Goal: Find specific page/section: Find specific page/section

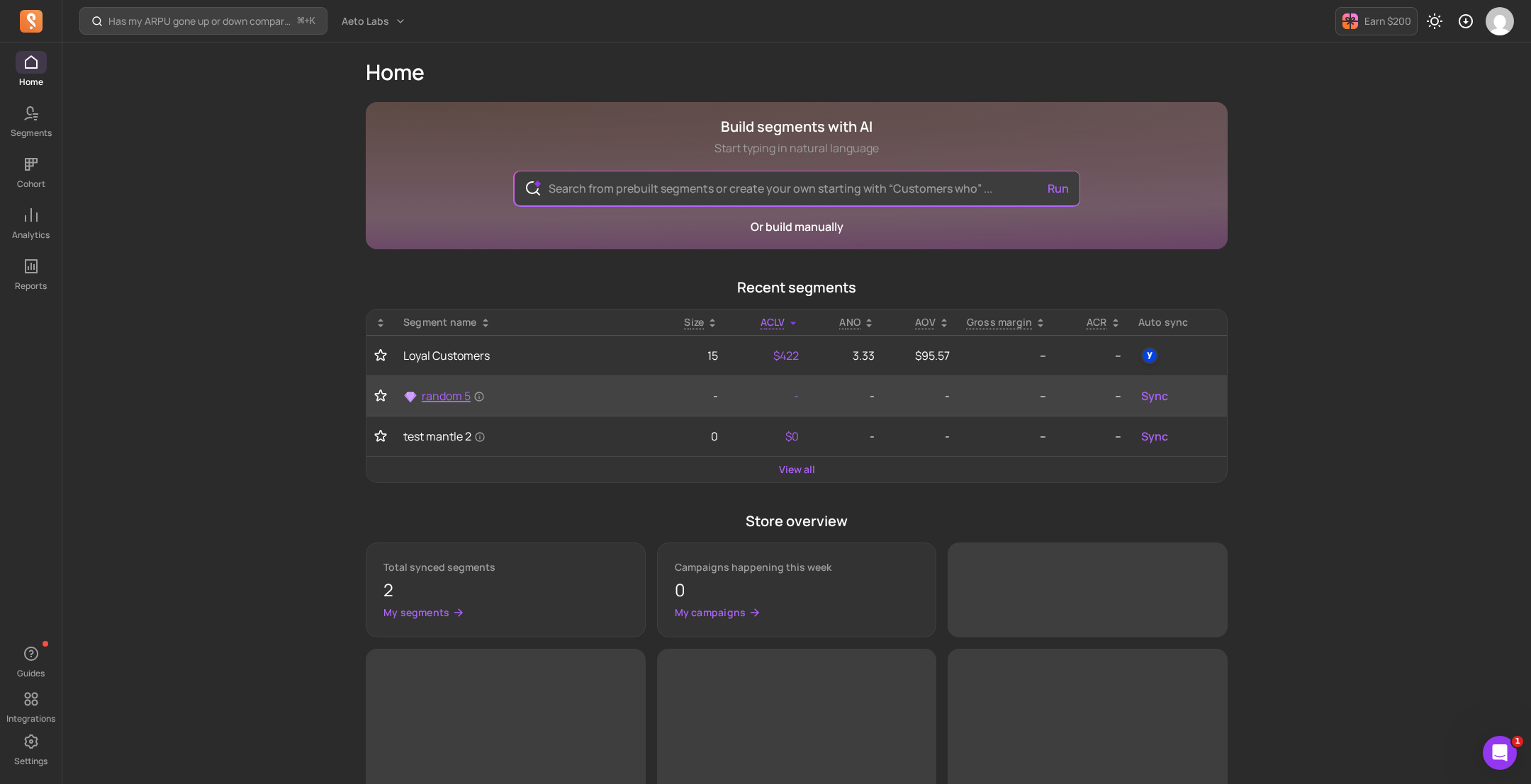
click at [460, 393] on span "random 5" at bounding box center [453, 396] width 63 height 17
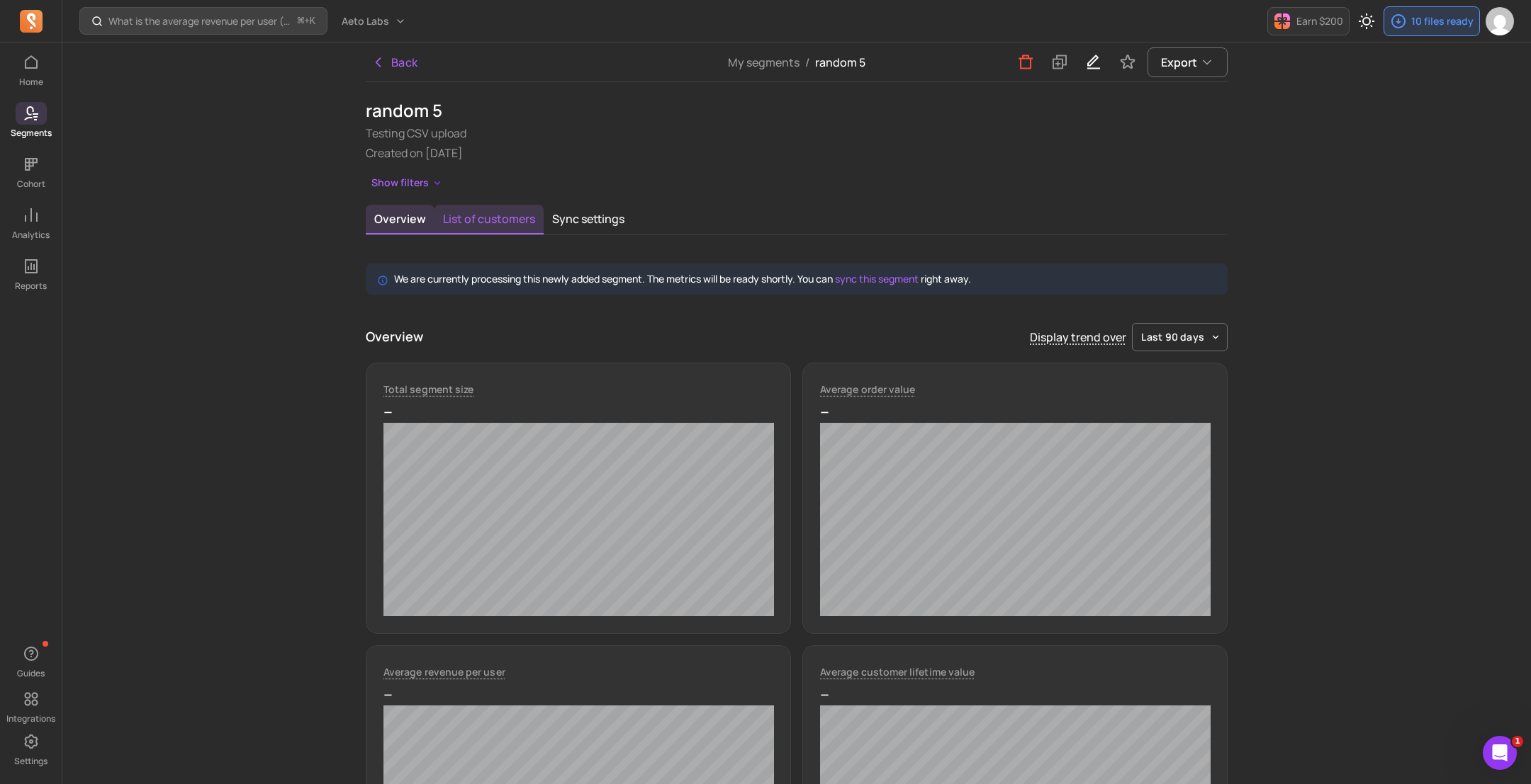
click at [512, 215] on button "List of customers" at bounding box center [489, 219] width 109 height 29
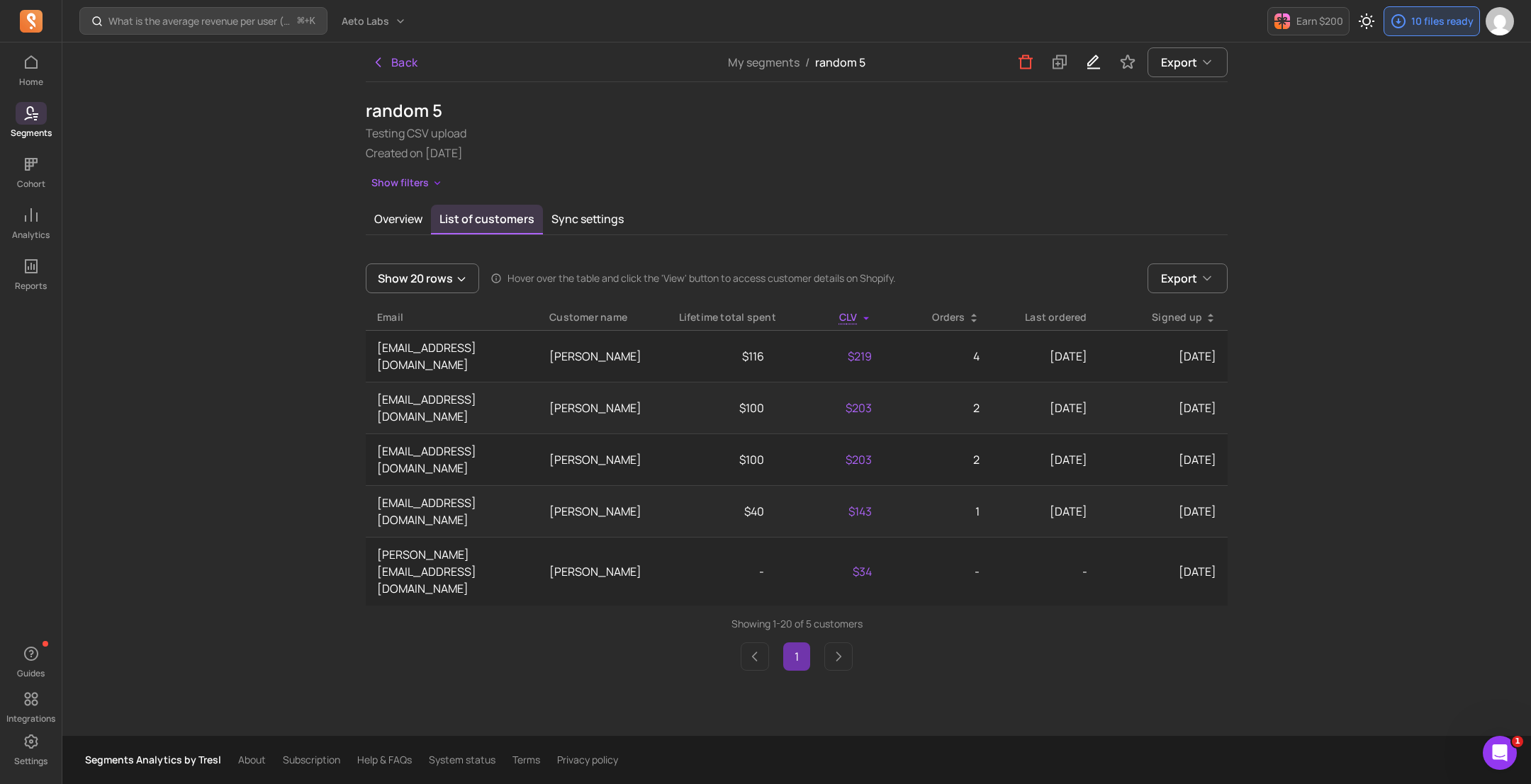
click at [639, 597] on div "Back My segments / random 5 Export random 5 Testing CSV upload Created on [DATE…" at bounding box center [796, 389] width 907 height 693
click at [734, 628] on div "Back My segments / random 5 Export random 5 Testing CSV upload Created on [DATE…" at bounding box center [796, 389] width 907 height 693
click at [673, 624] on div "Back My segments / random 5 Export random 5 Testing CSV upload Created on [DATE…" at bounding box center [796, 389] width 907 height 693
click at [744, 654] on div "Back My segments / random 5 Export random 5 Testing CSV upload Created on 2025-…" at bounding box center [796, 389] width 907 height 693
click at [790, 661] on div "Back My segments / random 5 Export random 5 Testing CSV upload Created on 2025-…" at bounding box center [796, 389] width 907 height 693
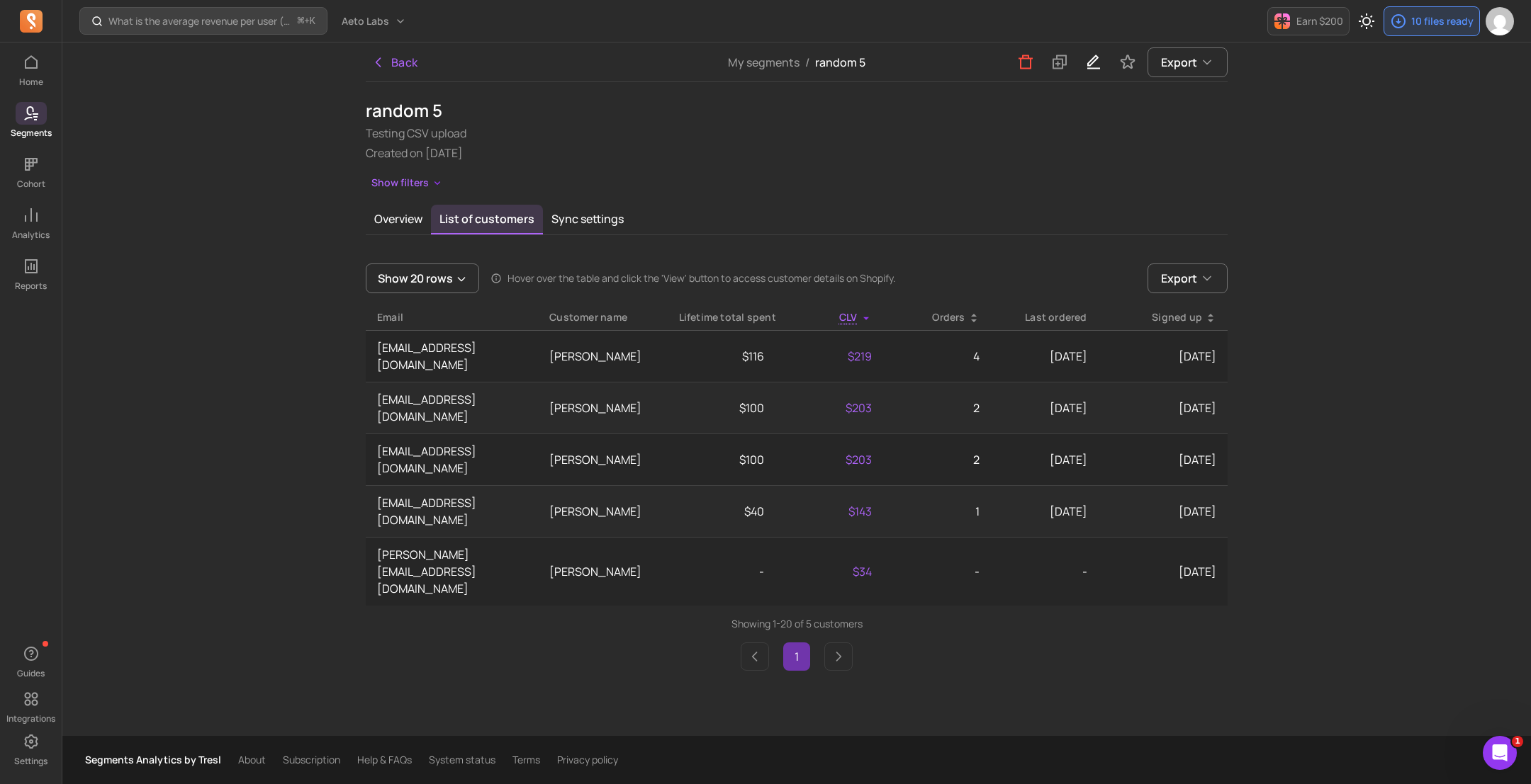
click at [921, 659] on div "Back My segments / random 5 Export random 5 Testing CSV upload Created on 2025-…" at bounding box center [796, 389] width 907 height 693
click at [1122, 597] on div "Back My segments / random 5 Export random 5 Testing CSV upload Created on 2025-…" at bounding box center [796, 389] width 907 height 693
click at [594, 605] on div "Back My segments / random 5 Export random 5 Testing CSV upload Created on 2025-…" at bounding box center [796, 389] width 907 height 693
click at [165, 410] on div "What is the average revenue per user (ARPU) by cohort? ⌘ + K Aeto Labs Earn $20…" at bounding box center [796, 392] width 1469 height 784
click at [1078, 600] on div "Back My segments / random 5 Export random 5 Testing CSV upload Created on 2025-…" at bounding box center [796, 389] width 907 height 693
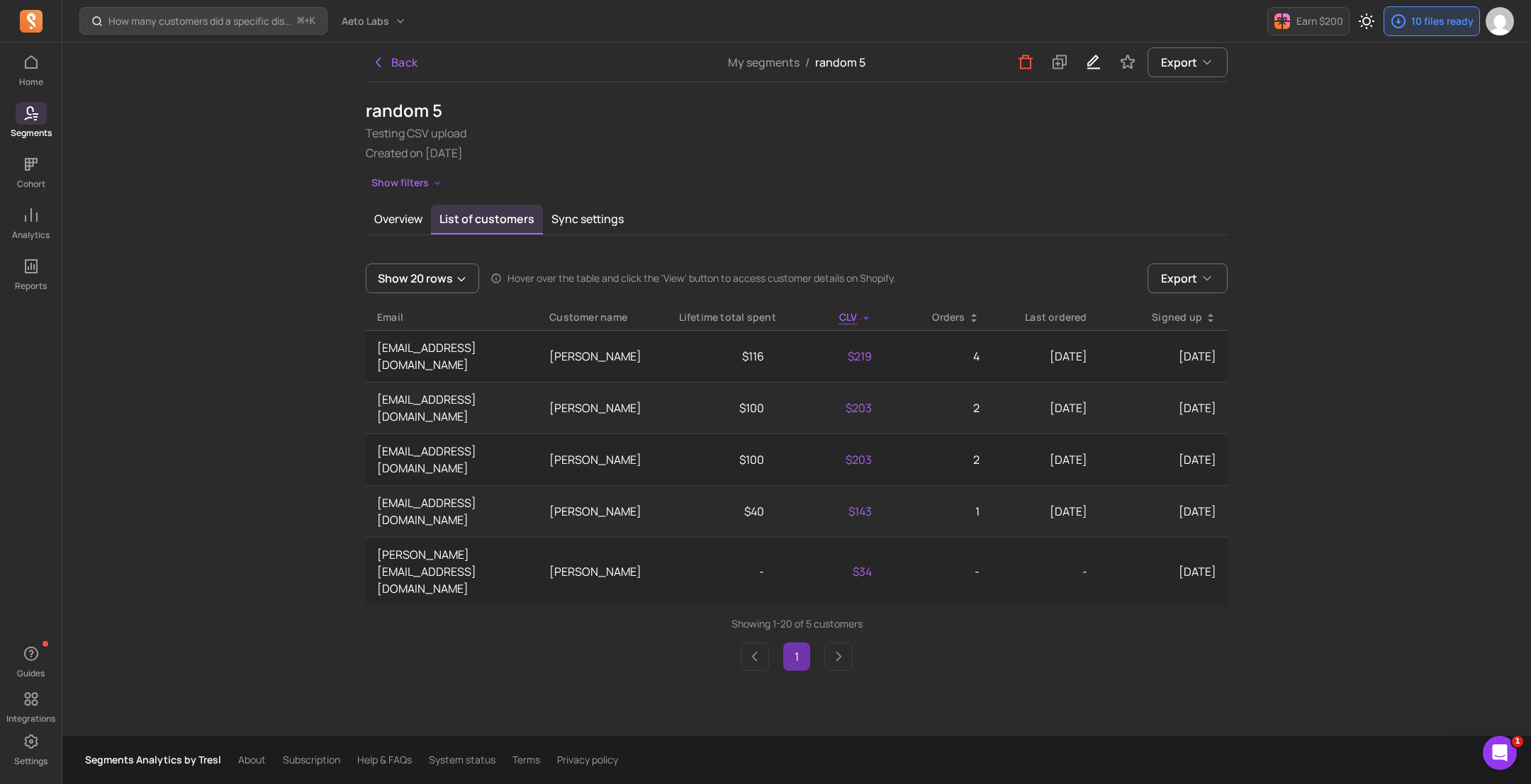
click at [899, 673] on div "Back My segments / random 5 Export random 5 Testing CSV upload Created on [DATE…" at bounding box center [796, 389] width 907 height 693
